Goal: Transaction & Acquisition: Purchase product/service

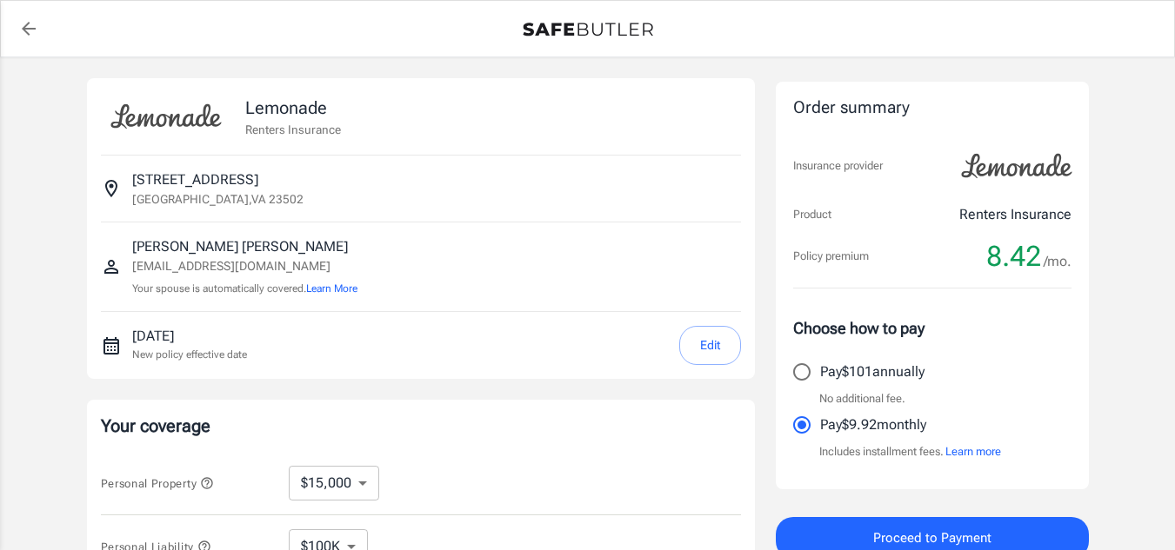
select select "15000"
select select "2500"
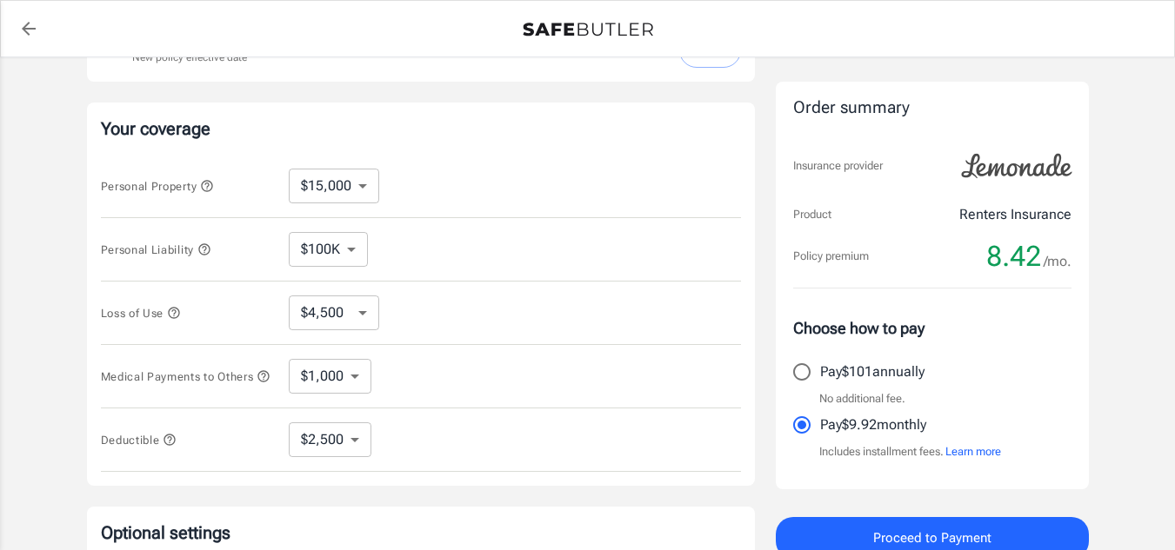
scroll to position [302, 0]
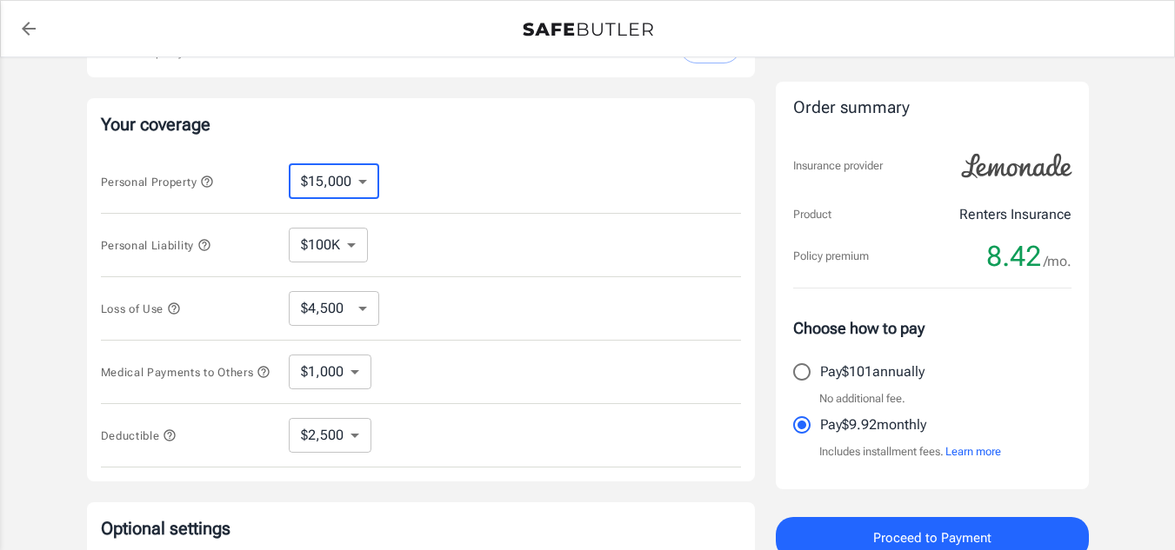
click at [361, 186] on select "$10,000 $15,000 $20,000 $25,000 $30,000 $40,000 $50,000 $100K $150K $200K $250K" at bounding box center [334, 181] width 90 height 35
click at [263, 152] on div "Personal Property $10,000 $15,000 $20,000 $25,000 $30,000 $40,000 $50,000 $100K…" at bounding box center [421, 181] width 640 height 63
click at [198, 237] on button "Personal Liability" at bounding box center [156, 245] width 110 height 21
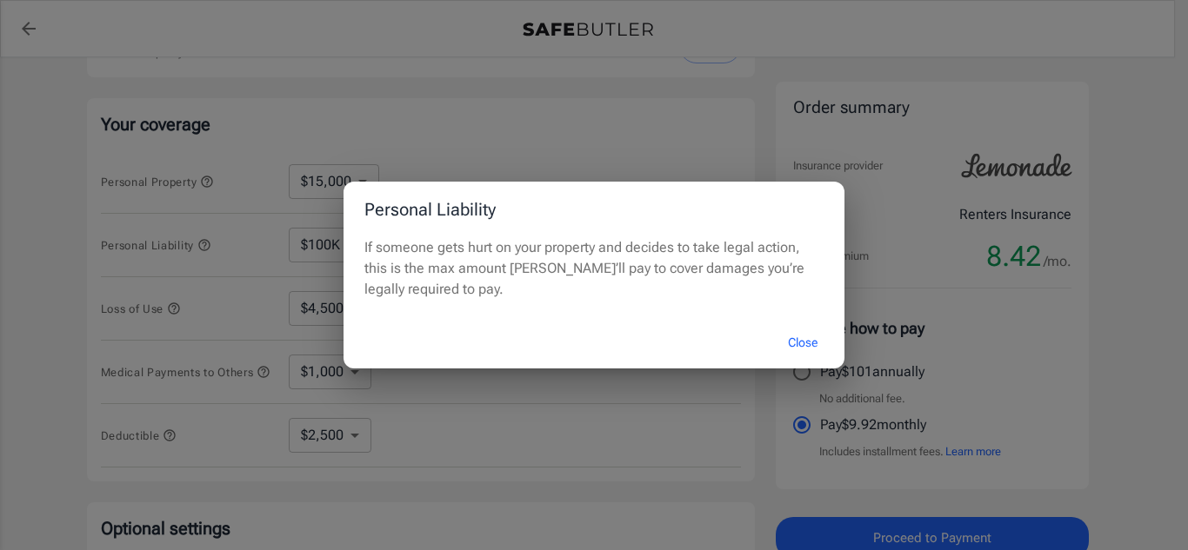
click at [798, 340] on button "Close" at bounding box center [803, 342] width 70 height 37
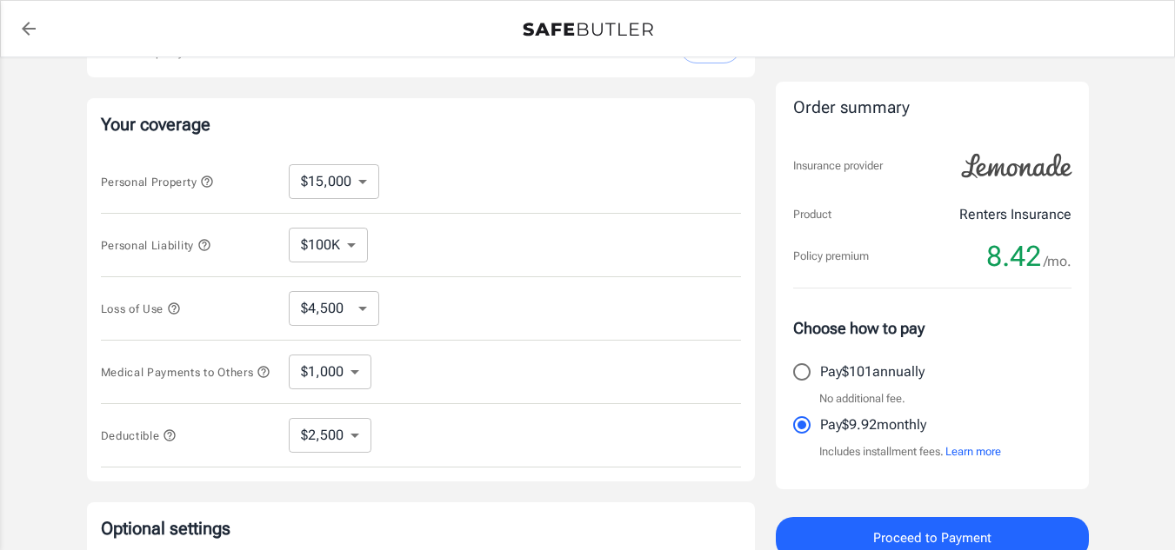
click at [342, 250] on select "$100K $200K $300K $400K $500K" at bounding box center [328, 245] width 79 height 35
select select "300000"
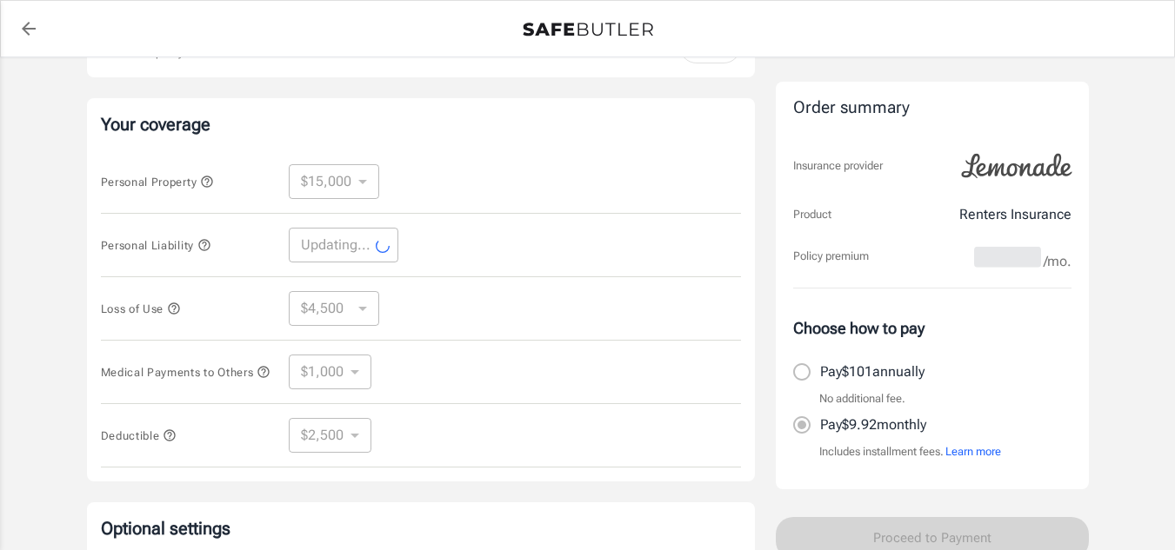
select select "300000"
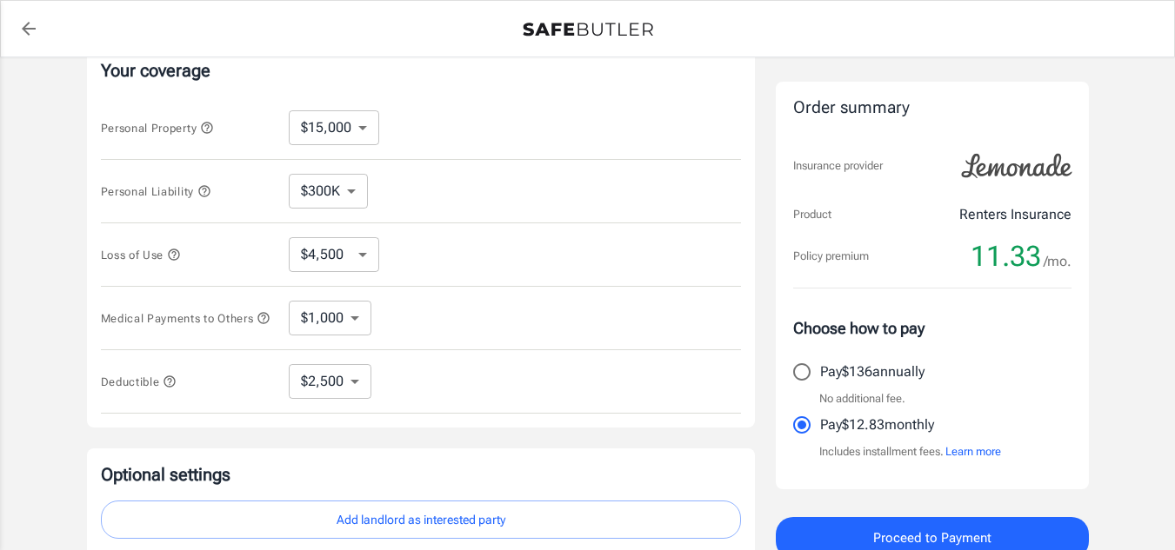
scroll to position [361, 0]
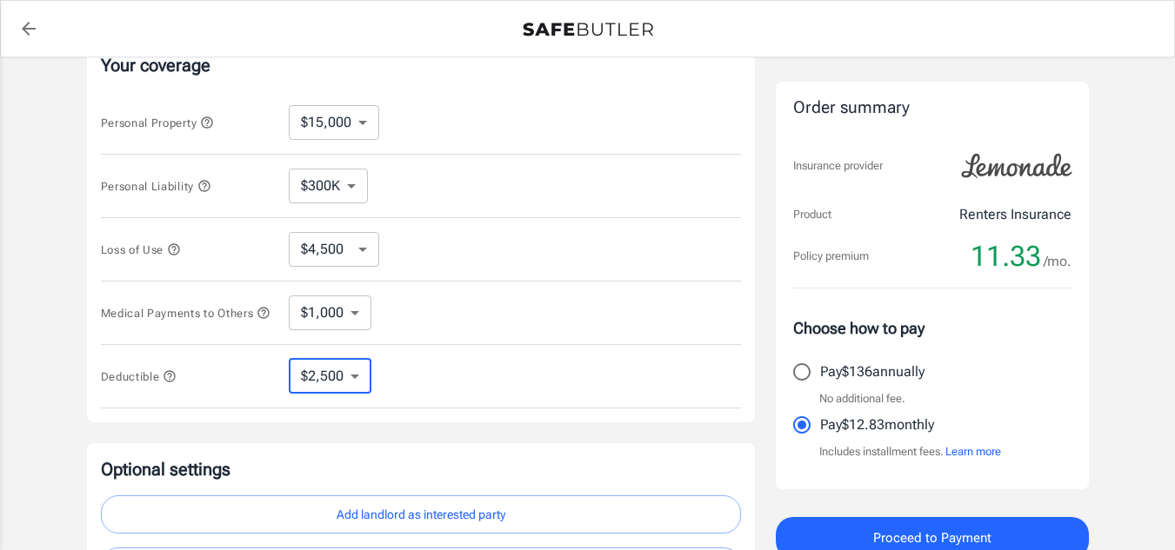
click at [363, 380] on select "$250 $500 $1,000 $2,500" at bounding box center [330, 376] width 83 height 35
select select "500"
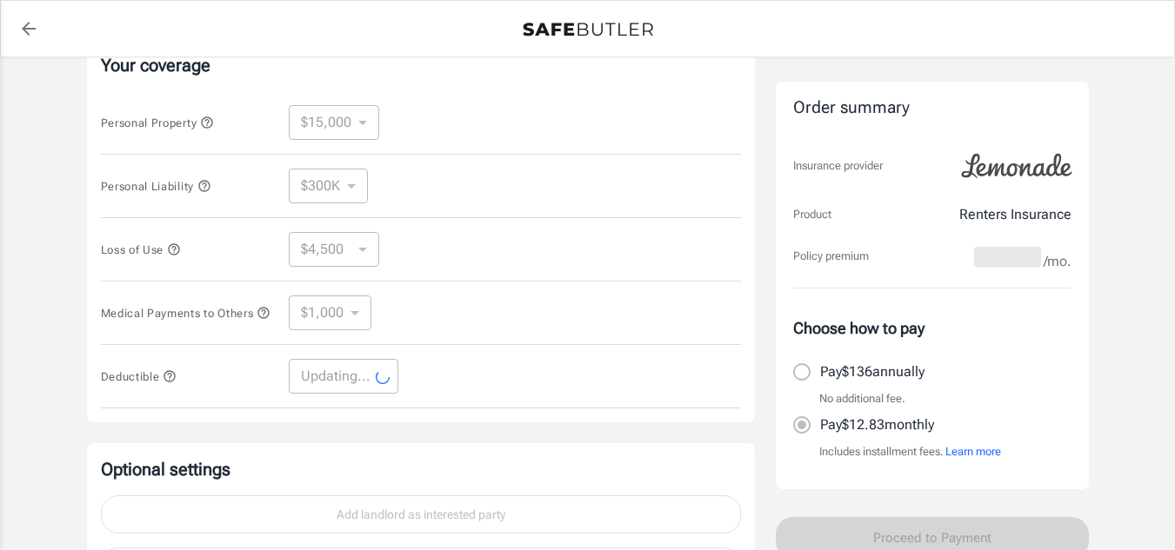
select select "500"
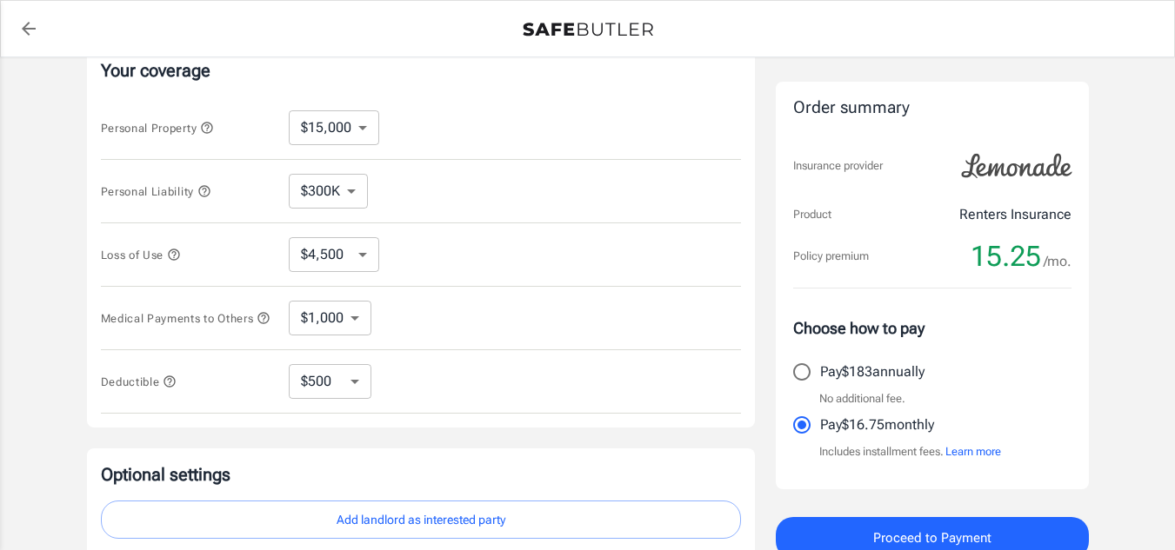
scroll to position [350, 0]
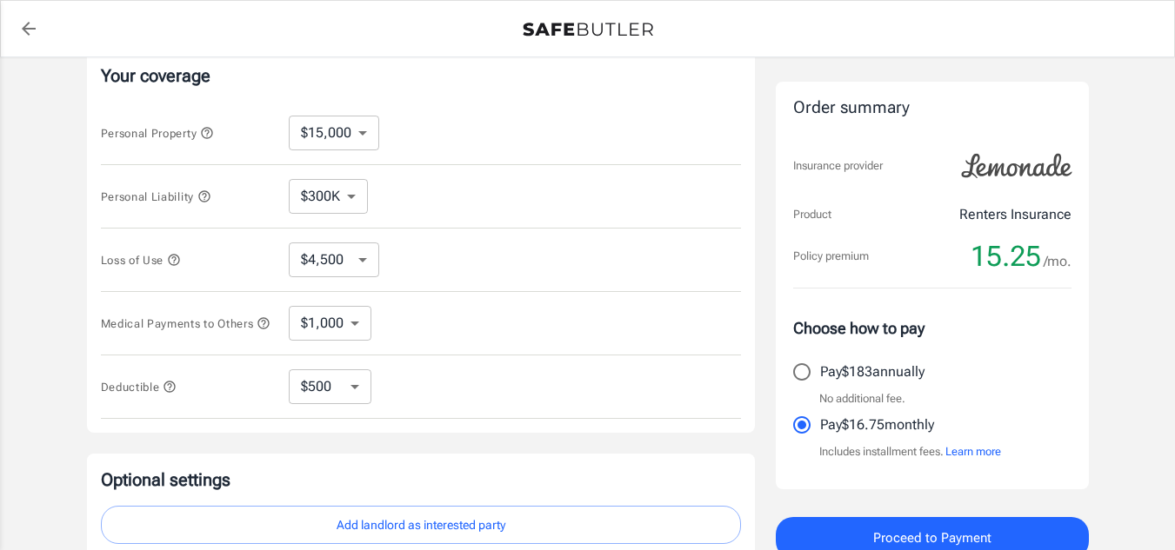
click at [206, 137] on icon "button" at bounding box center [206, 132] width 11 height 11
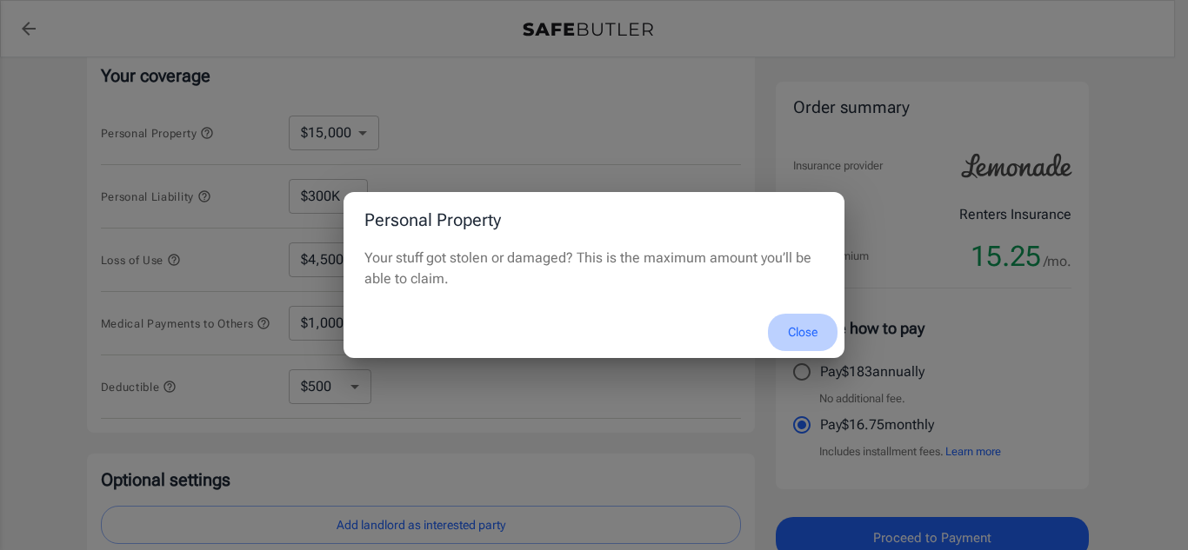
click at [806, 337] on button "Close" at bounding box center [803, 332] width 70 height 37
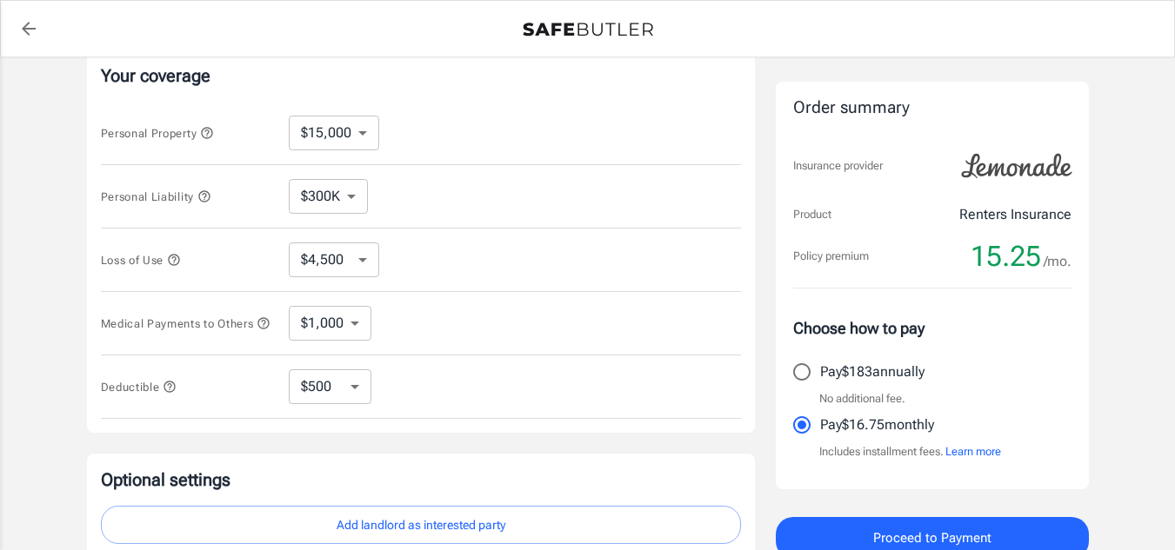
click at [345, 133] on select "$10,000 $15,000 $20,000 $25,000 $30,000 $40,000 $50,000 $100K $150K $200K $250K" at bounding box center [334, 133] width 90 height 35
select select "250000"
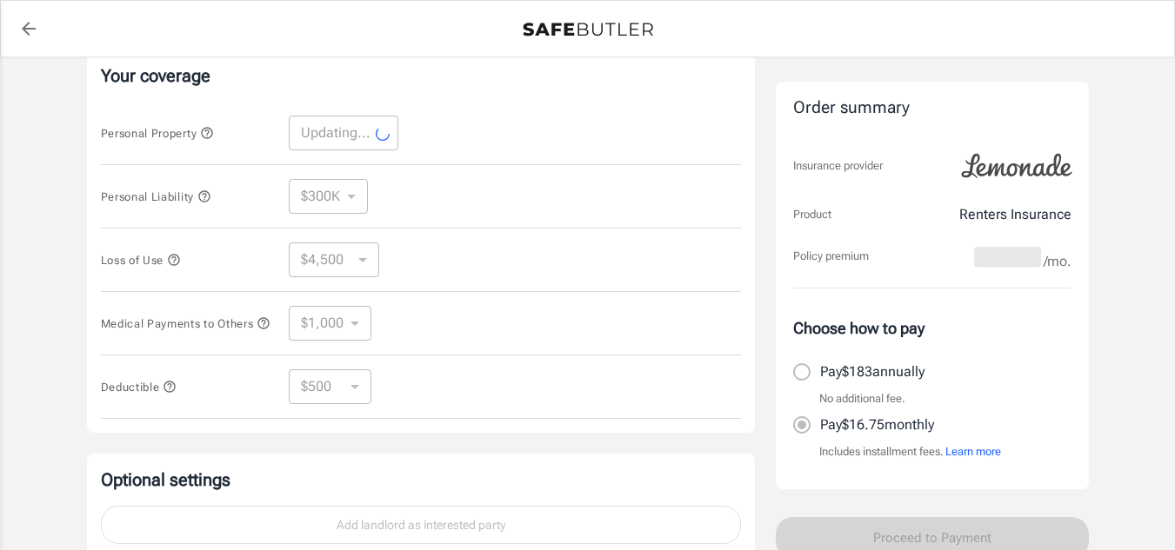
select select "250000"
select select "75000"
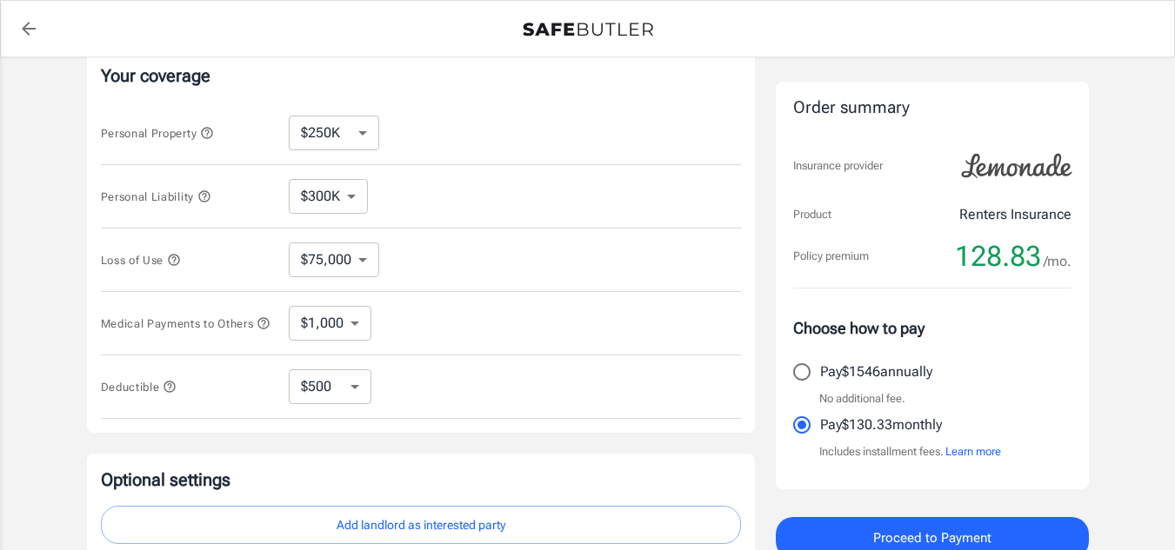
click at [341, 136] on select "$10,000 $15,000 $20,000 $25,000 $30,000 $40,000 $50,000 $100K $150K $200K $250K" at bounding box center [334, 133] width 90 height 35
select select "10000"
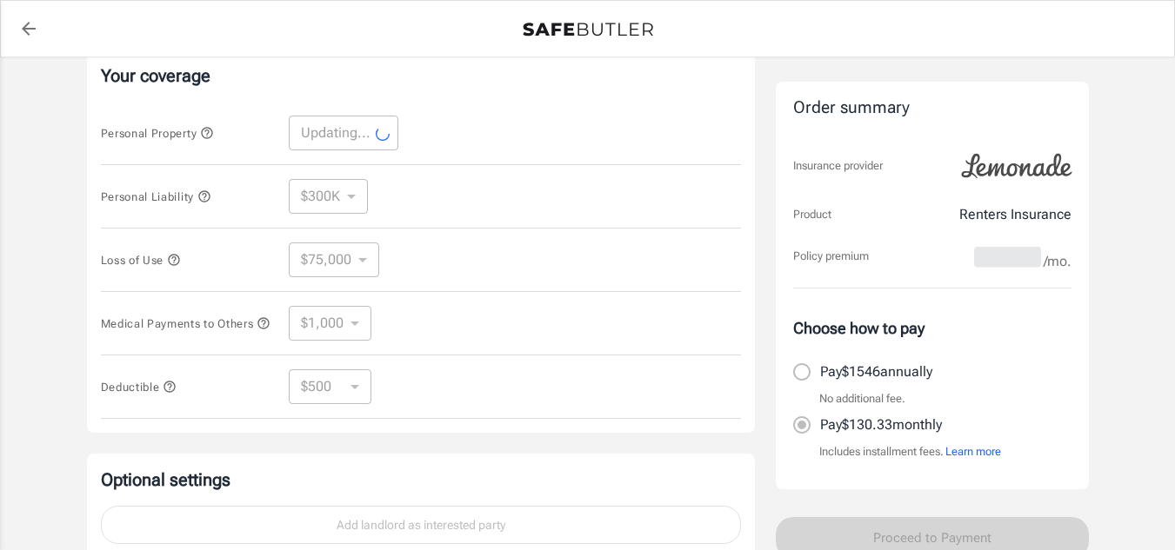
select select "10000"
select select "3000"
